Goal: Download file/media

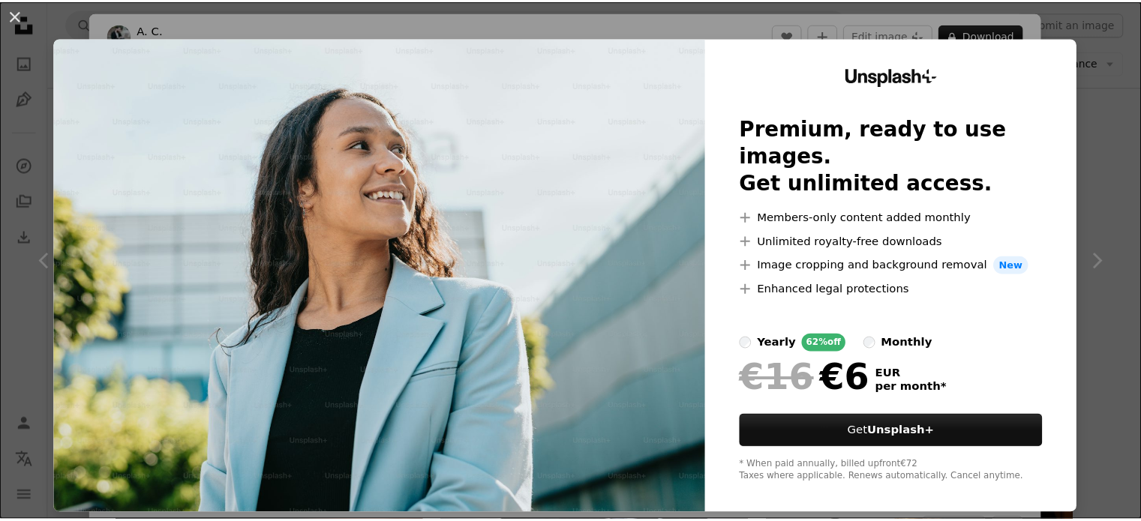
scroll to position [75, 0]
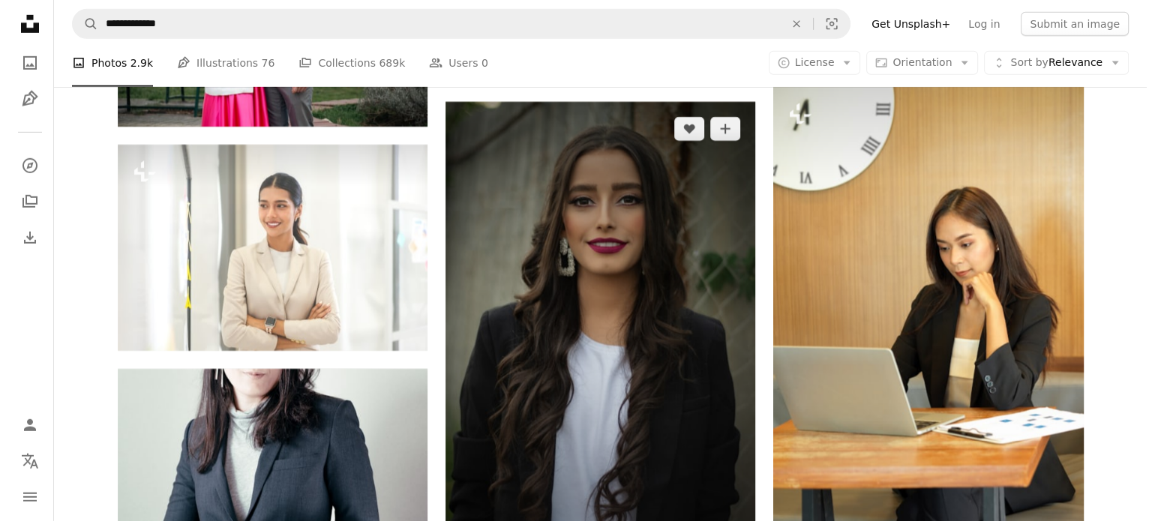
scroll to position [10459, 0]
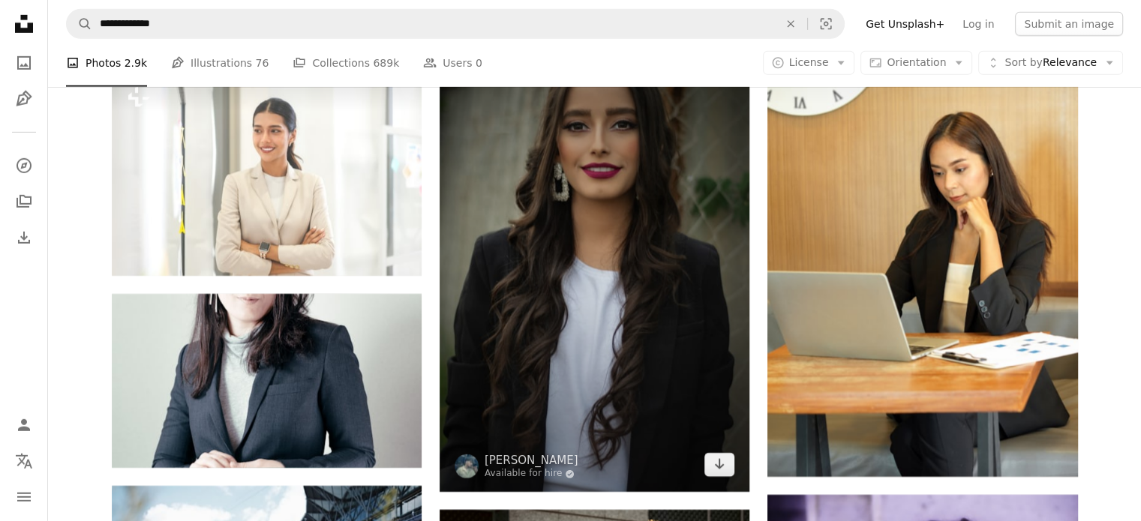
click at [575, 305] on img at bounding box center [595, 259] width 310 height 465
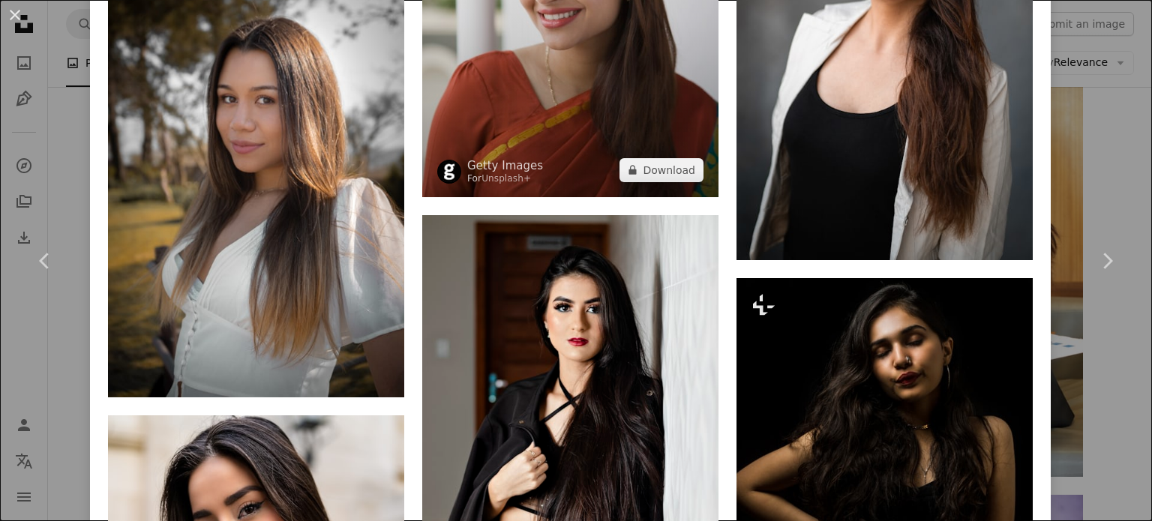
scroll to position [4650, 0]
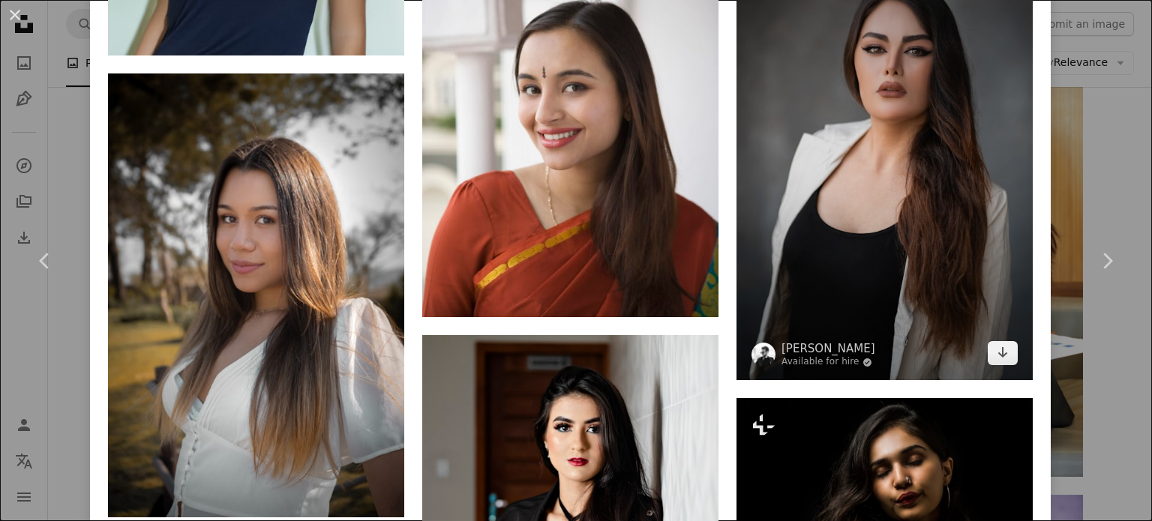
click at [869, 248] on img at bounding box center [885, 158] width 296 height 445
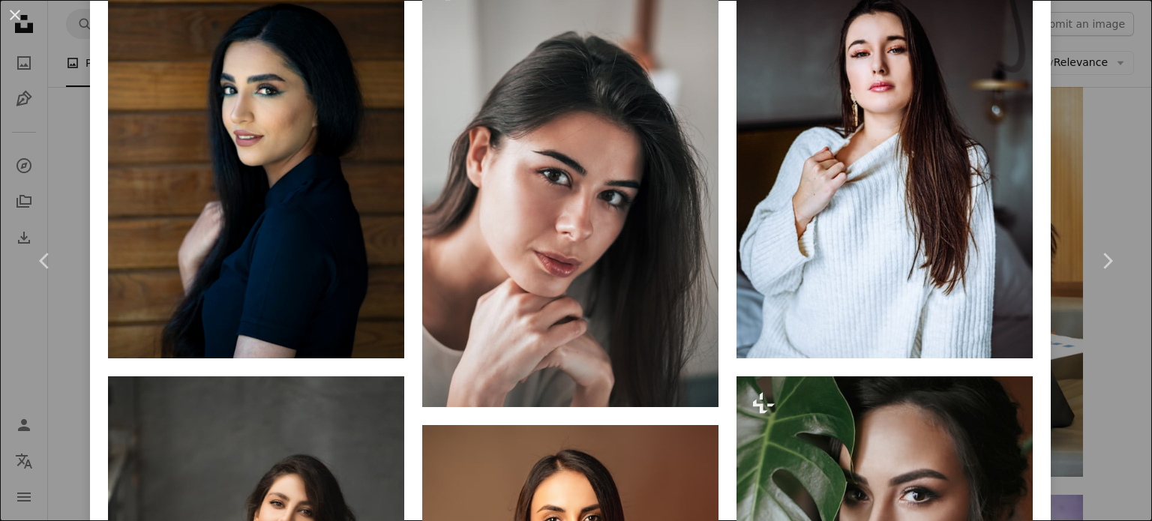
scroll to position [1650, 0]
